Goal: Transaction & Acquisition: Subscribe to service/newsletter

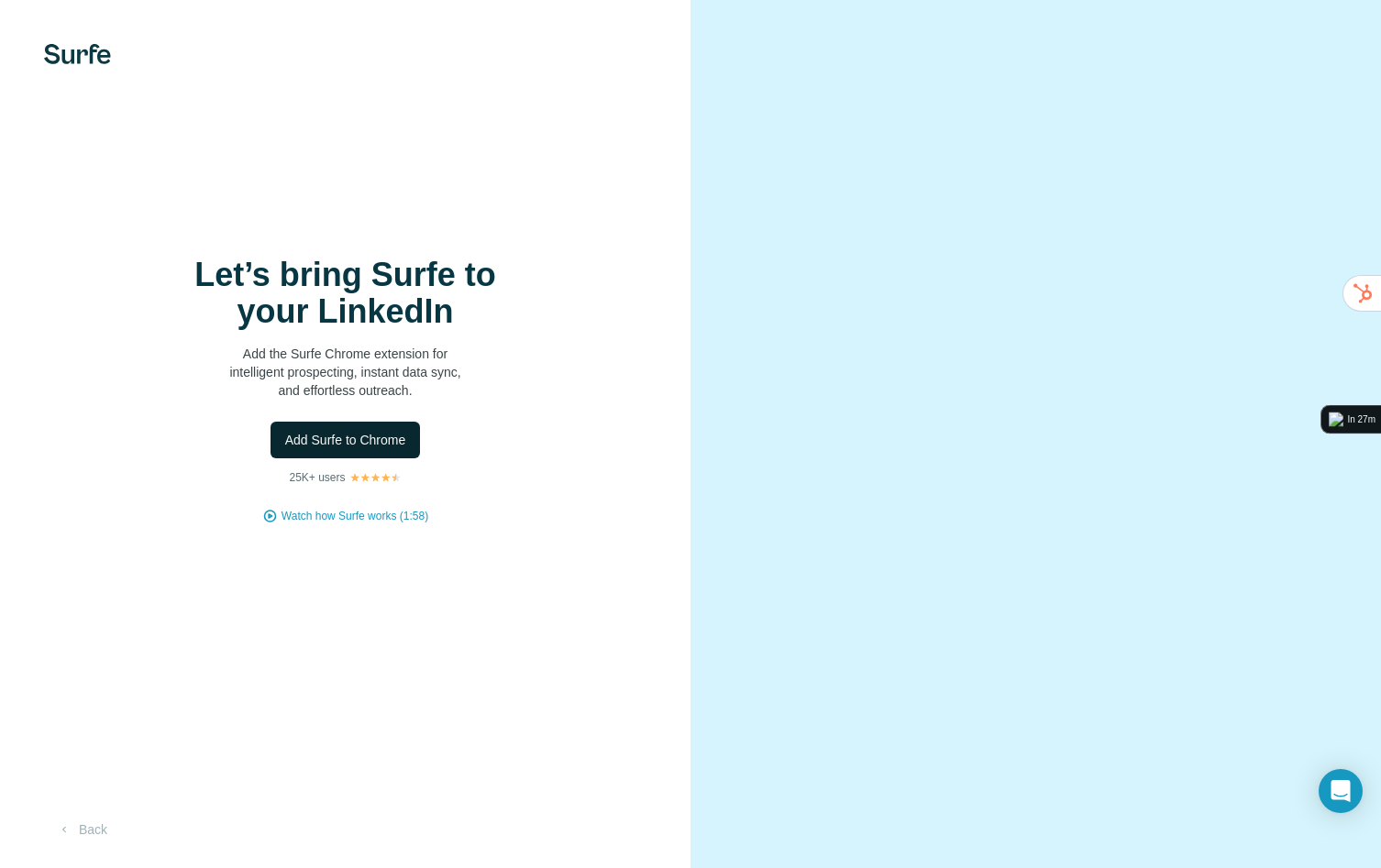
click at [334, 445] on span "Add Surfe to Chrome" at bounding box center [346, 440] width 121 height 19
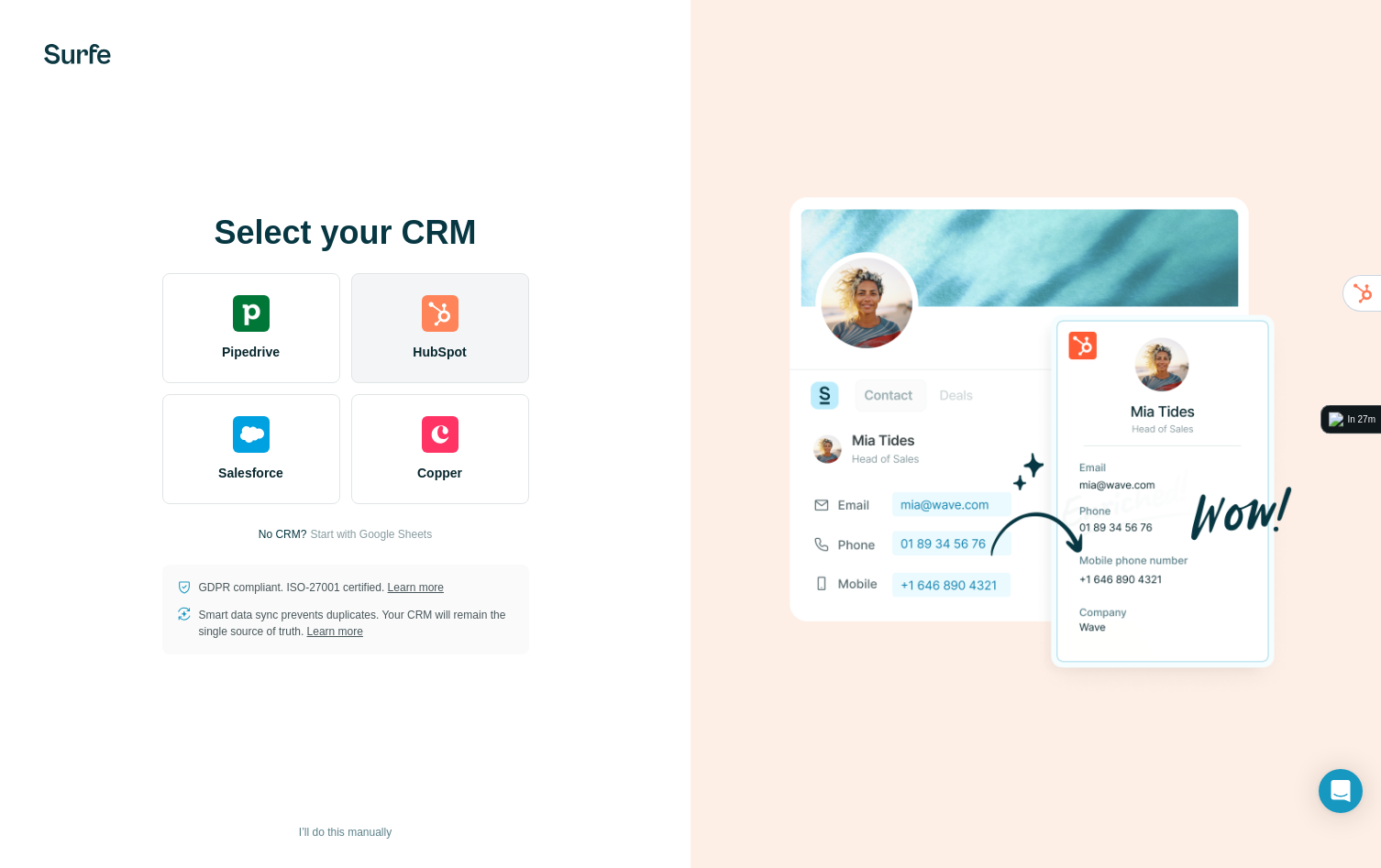
click at [430, 334] on div "HubSpot" at bounding box center [440, 328] width 178 height 110
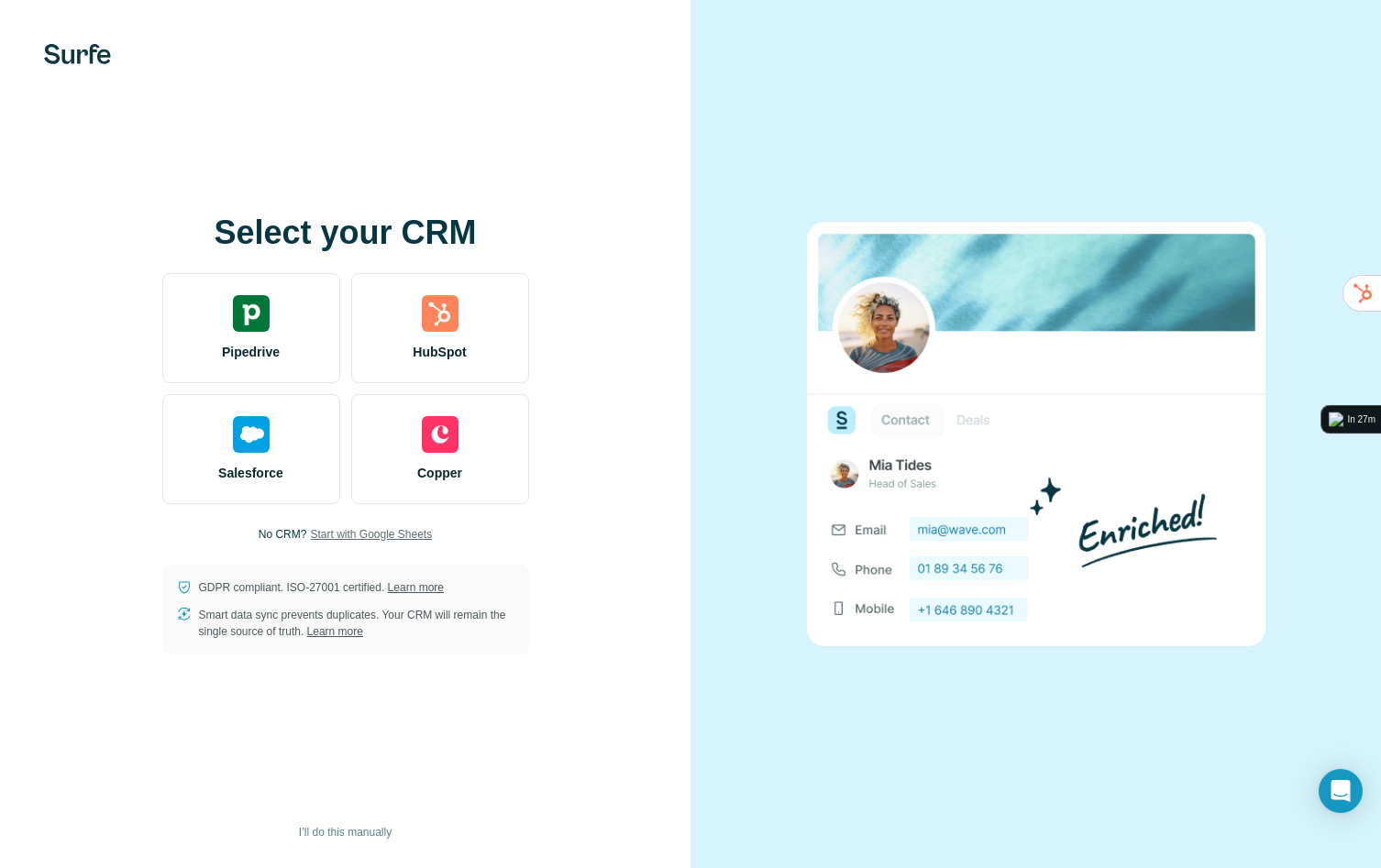
click at [409, 537] on span "Start with Google Sheets" at bounding box center [370, 535] width 122 height 17
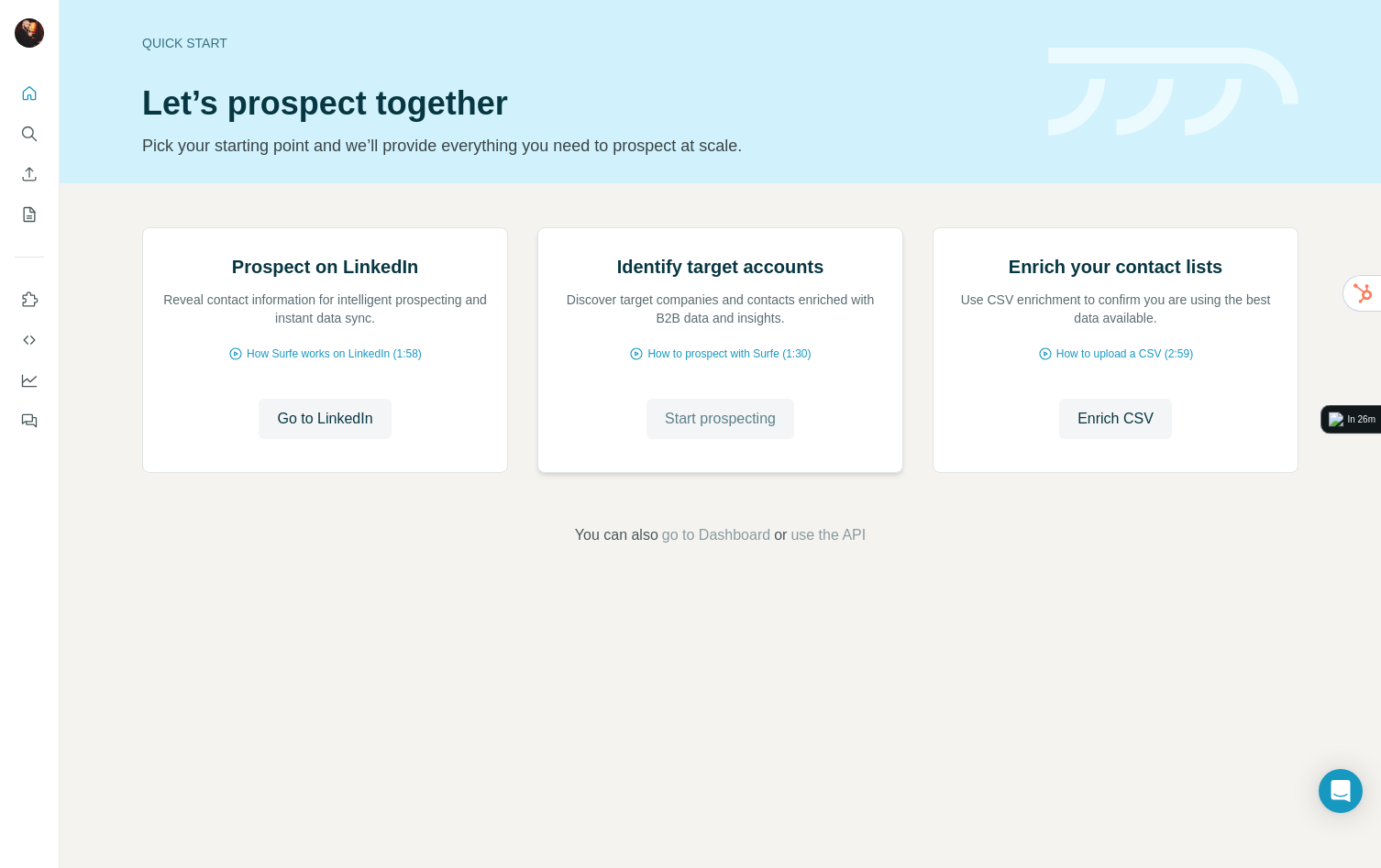
click at [732, 430] on span "Start prospecting" at bounding box center [720, 420] width 111 height 22
